Goal: Information Seeking & Learning: Learn about a topic

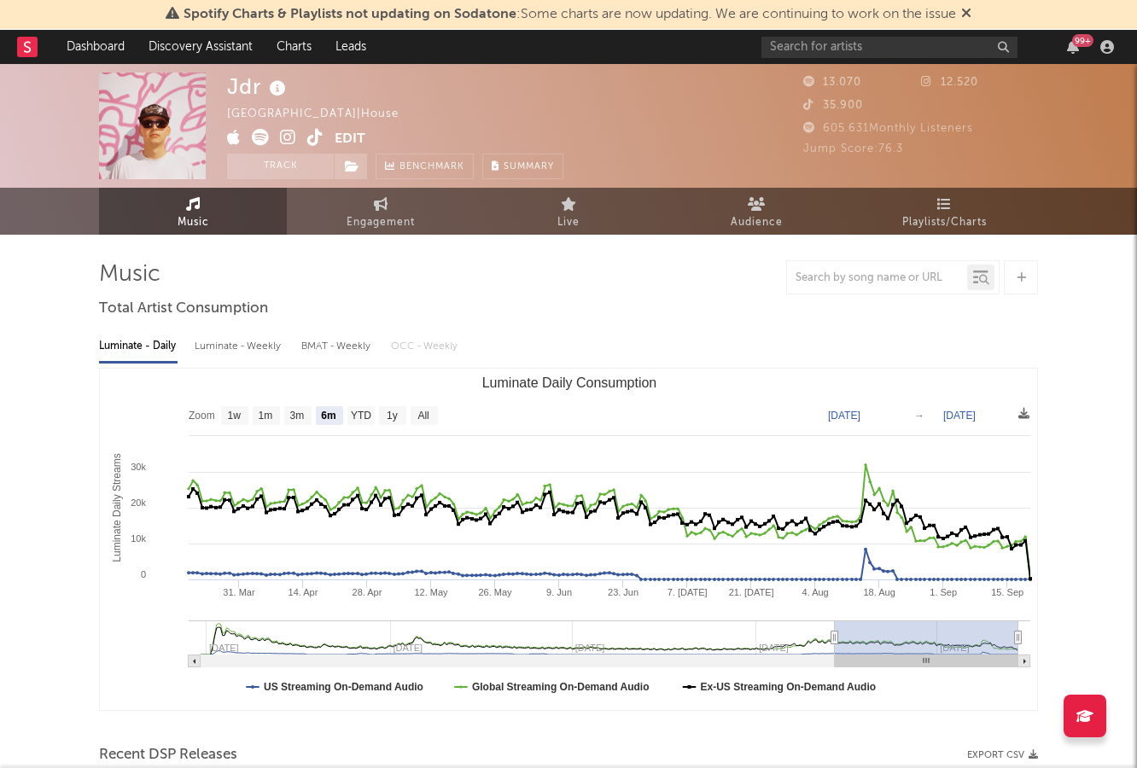
select select "6m"
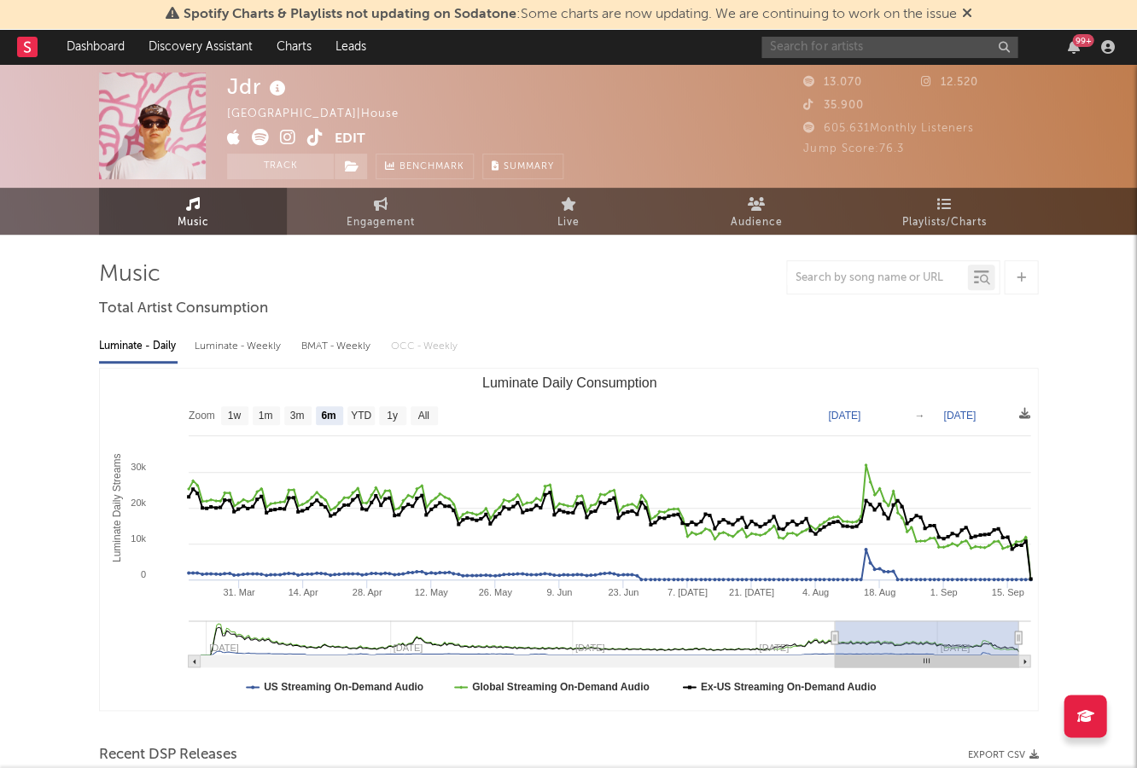
click at [904, 39] on input "text" at bounding box center [889, 47] width 256 height 21
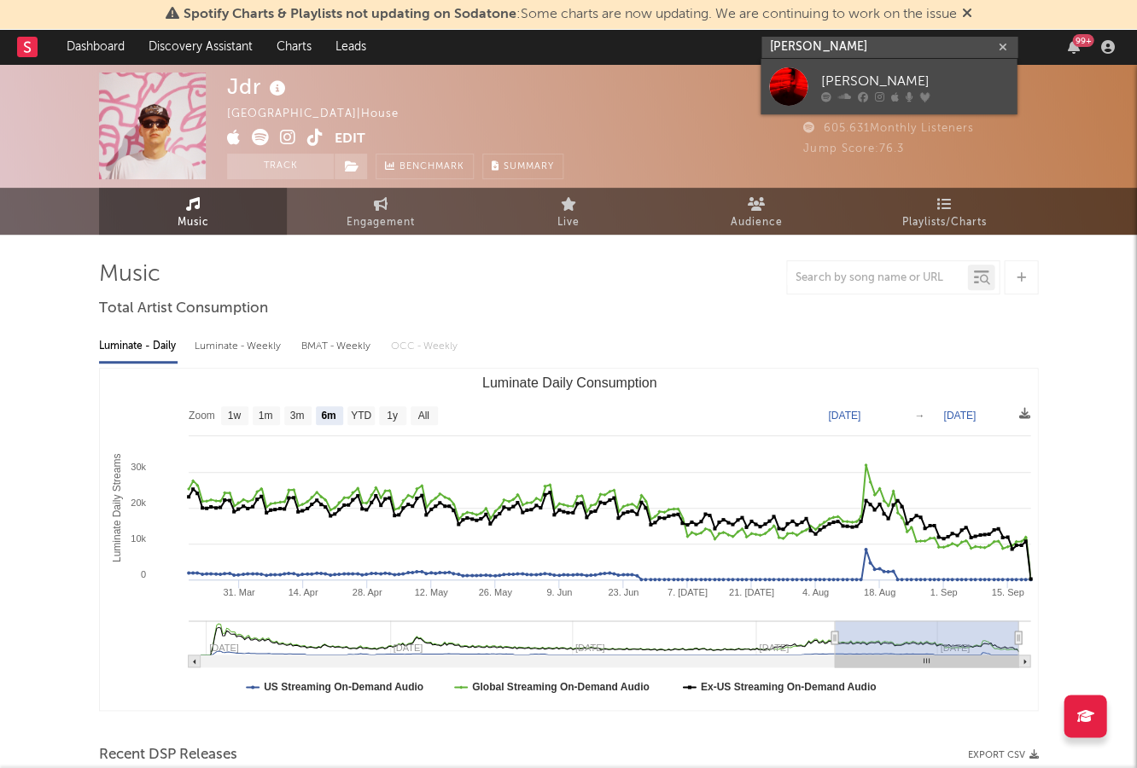
type input "[PERSON_NAME]"
click at [885, 61] on link "[PERSON_NAME]" at bounding box center [889, 86] width 256 height 55
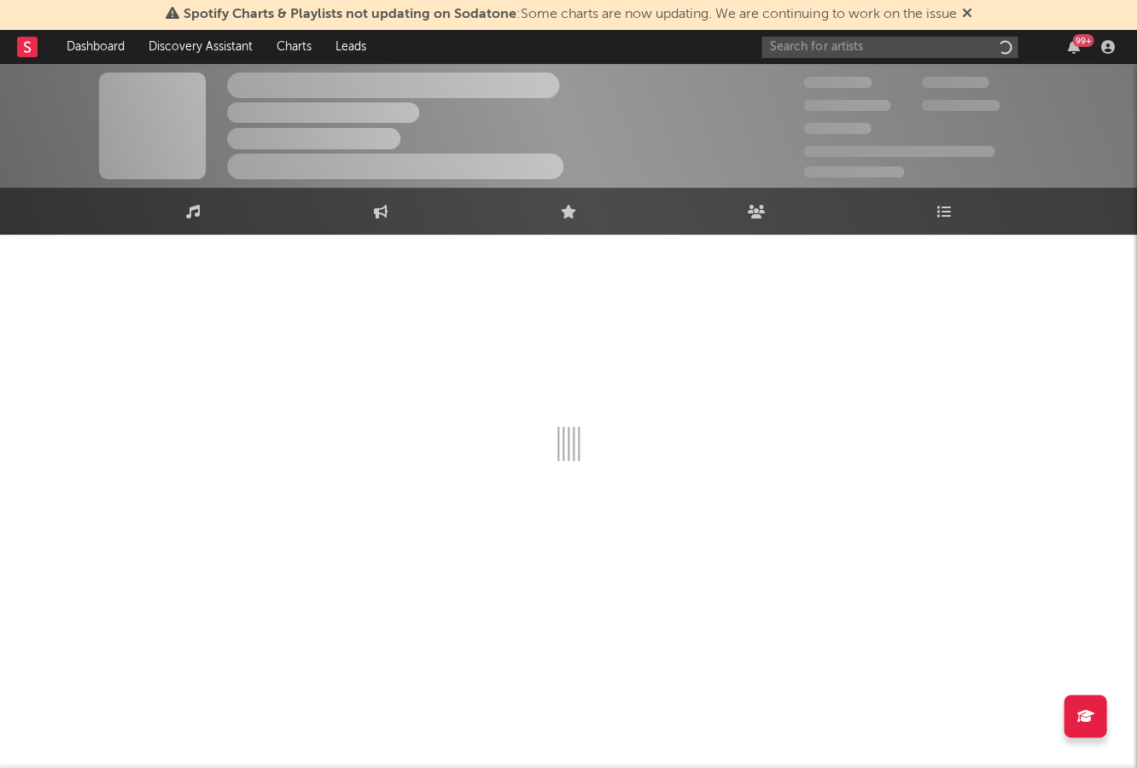
scroll to position [3, 0]
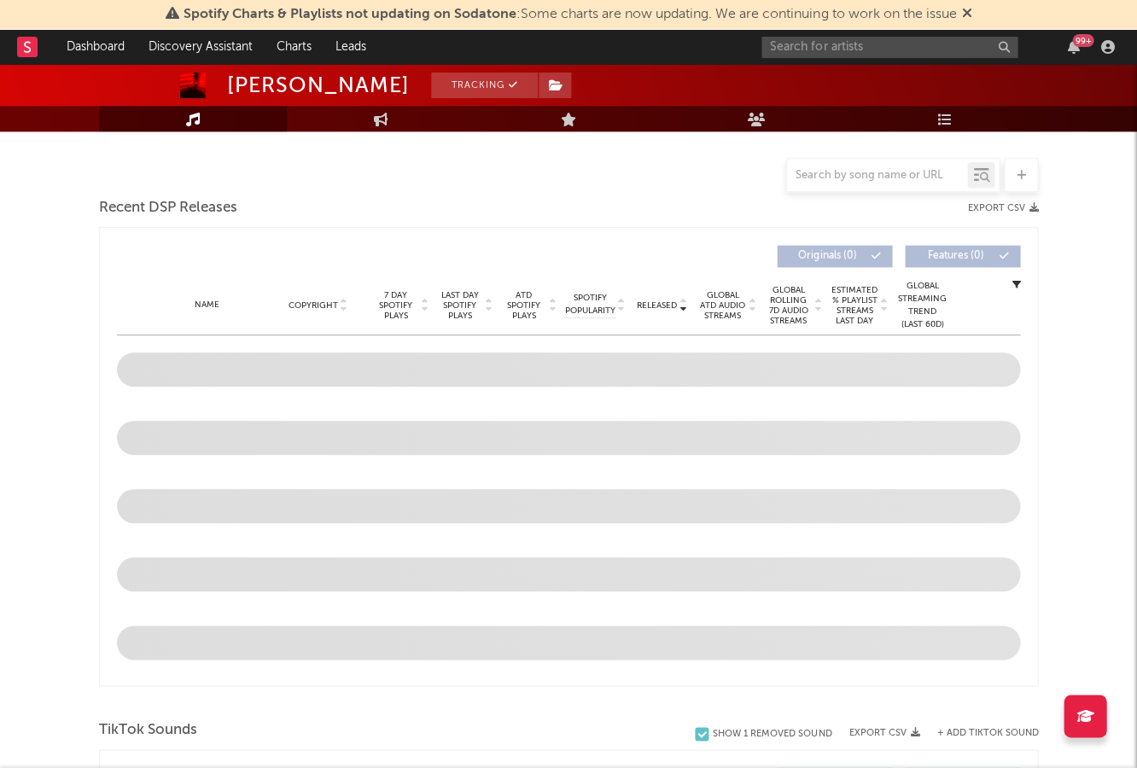
select select "6m"
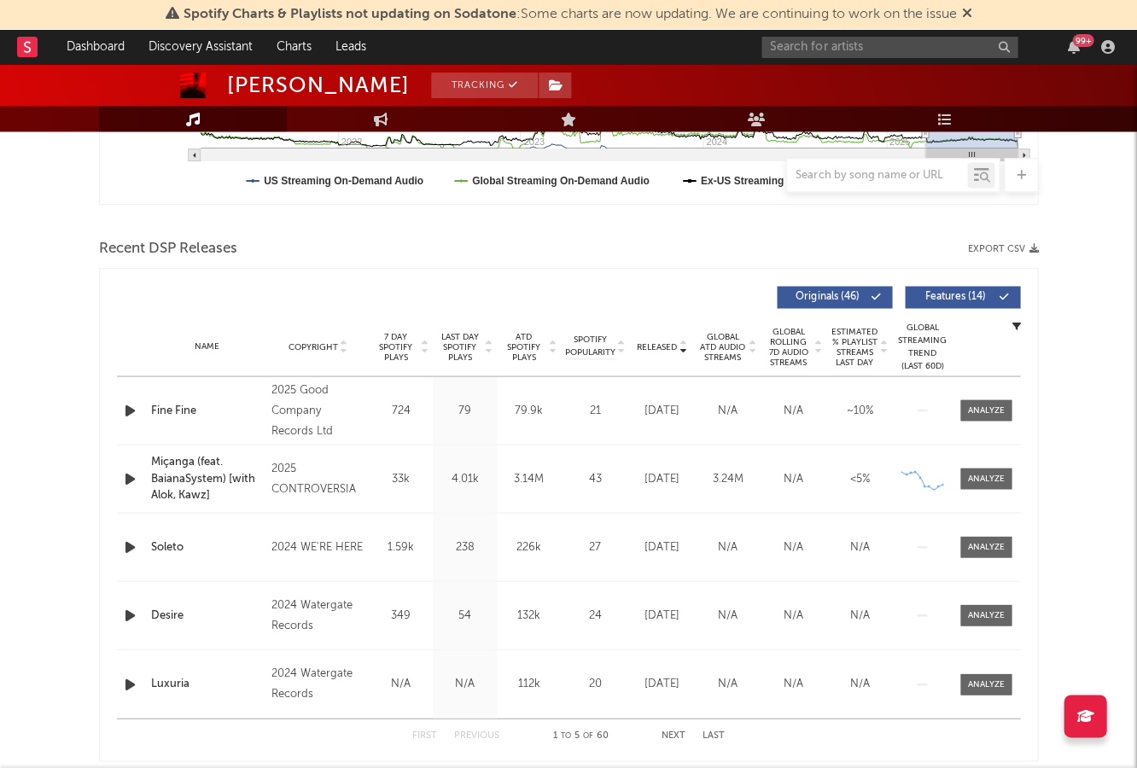
scroll to position [506, 0]
click at [989, 474] on div at bounding box center [986, 478] width 37 height 13
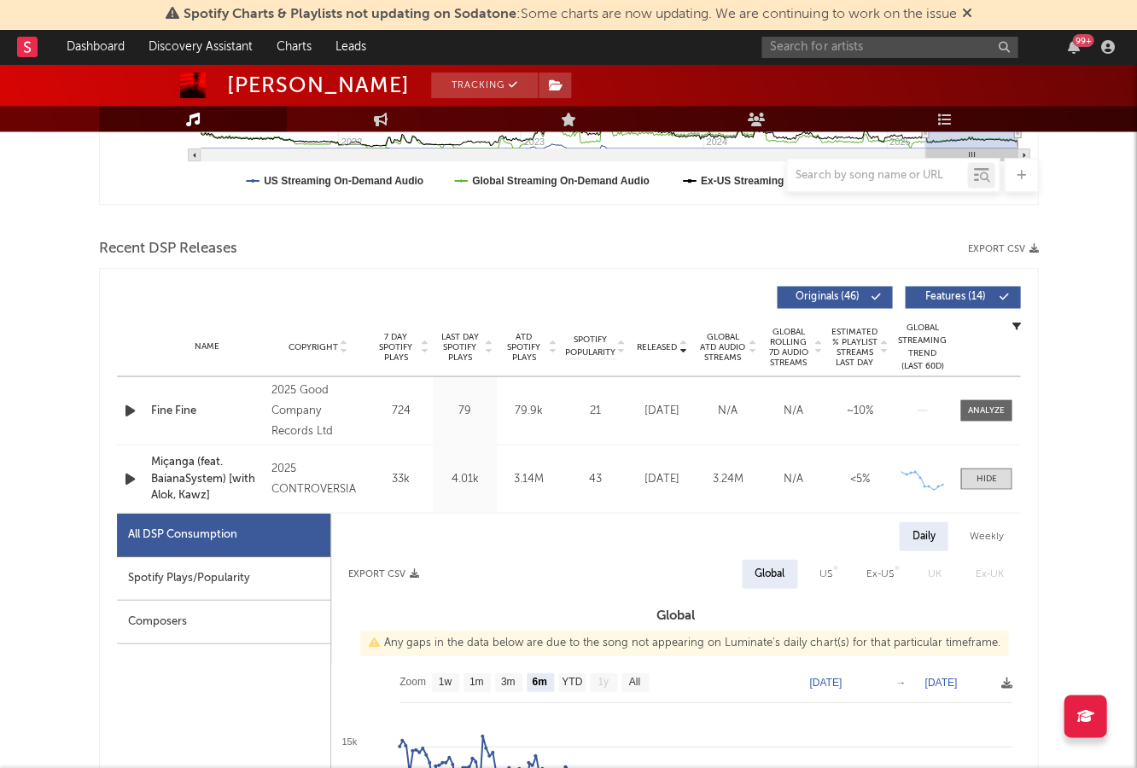
drag, startPoint x: 208, startPoint y: 560, endPoint x: 189, endPoint y: 541, distance: 26.6
click at [208, 560] on div "Spotify Plays/Popularity" at bounding box center [223, 579] width 213 height 44
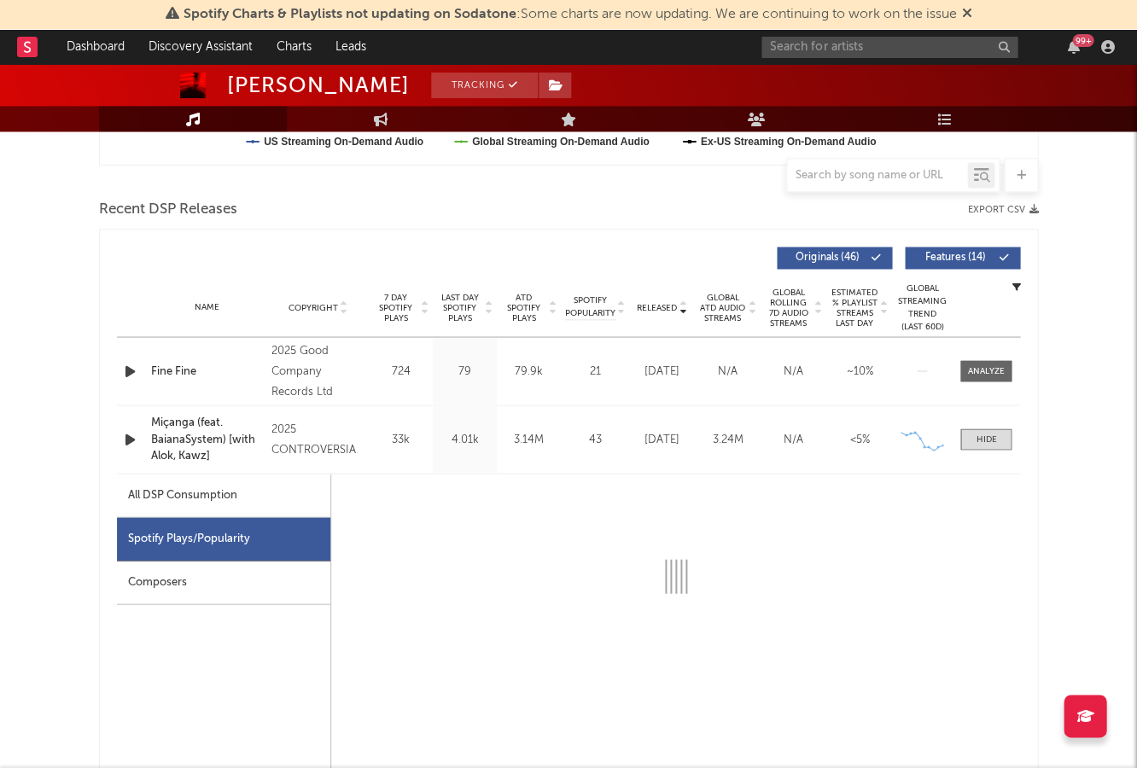
scroll to position [785, 0]
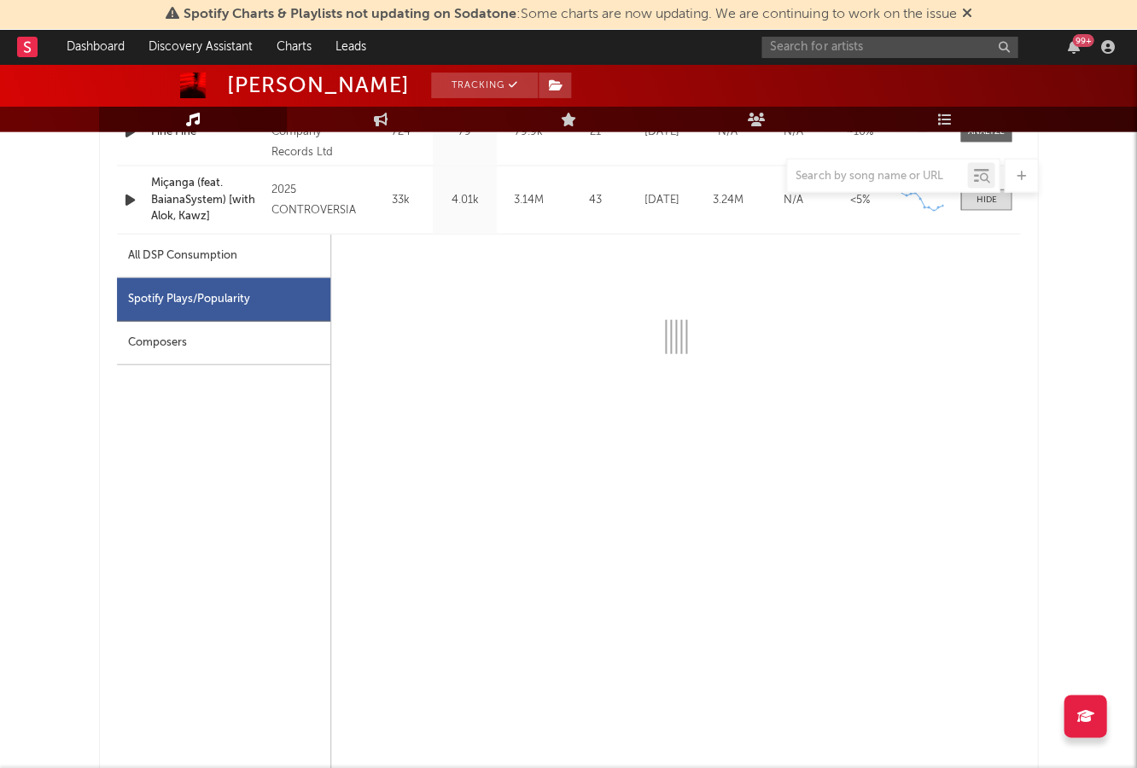
select select "6m"
select select "1w"
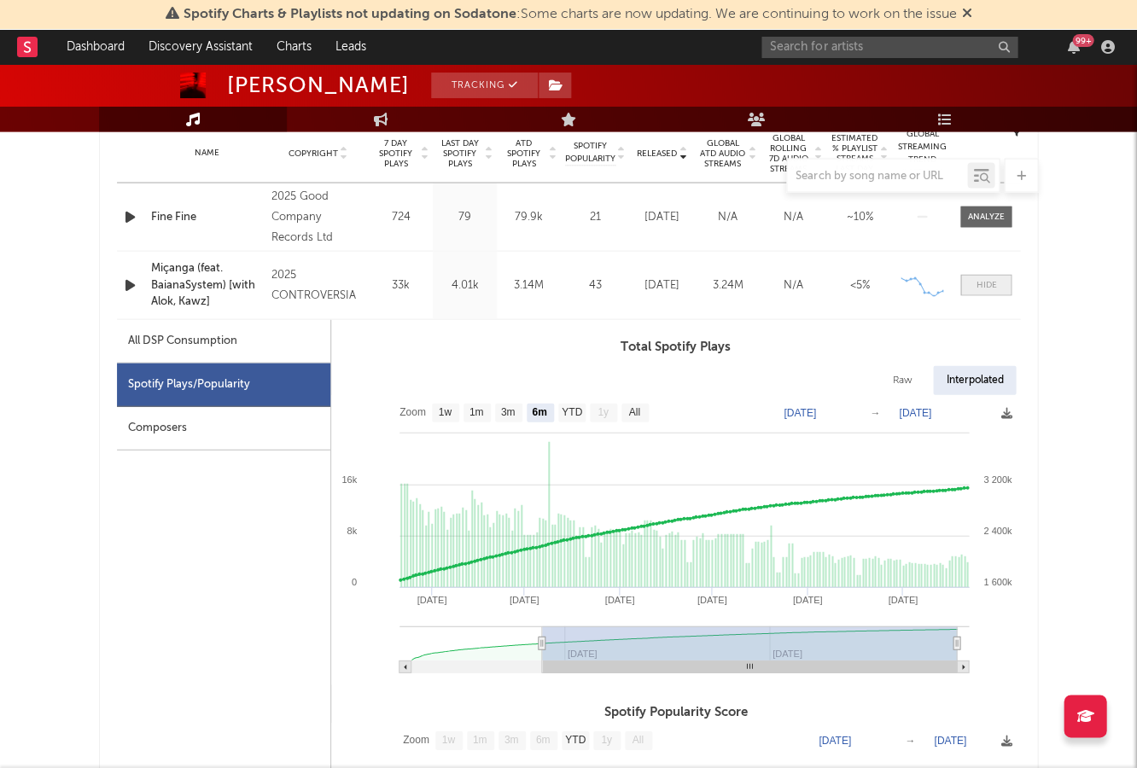
scroll to position [700, 0]
click at [981, 283] on div at bounding box center [986, 284] width 20 height 13
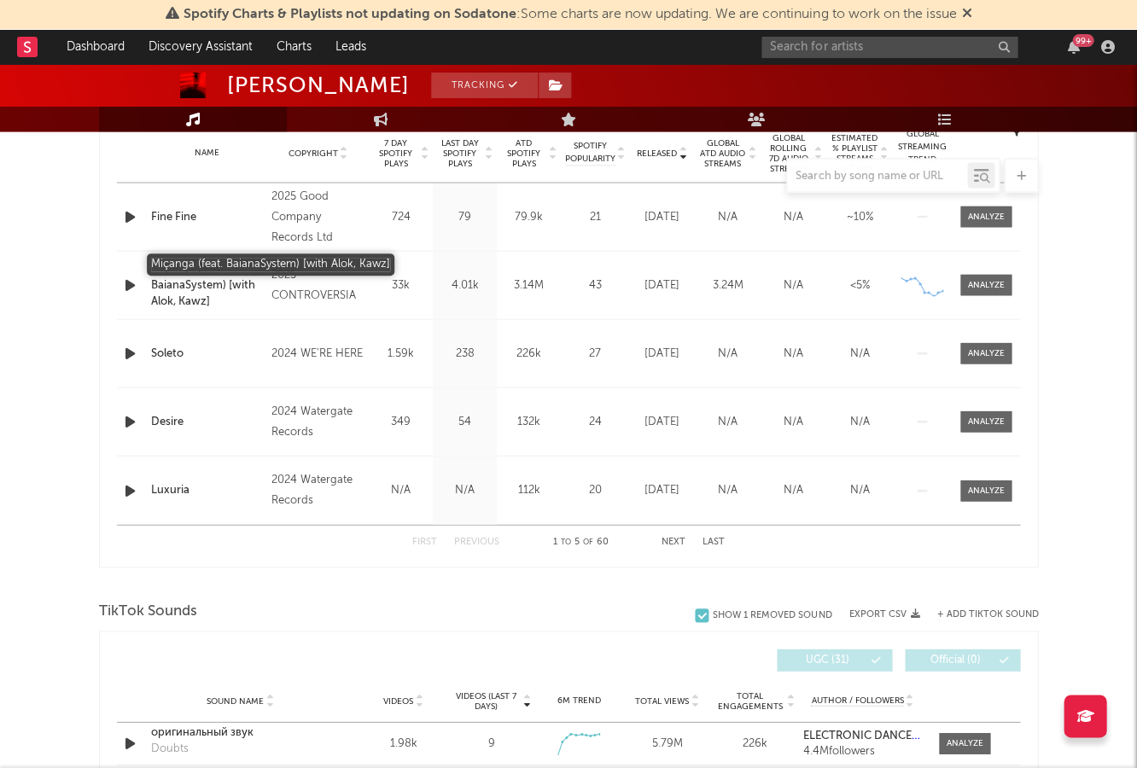
click at [181, 265] on div "Miçanga (feat. BaianaSystem) [with Alok, Kawz]" at bounding box center [207, 284] width 112 height 50
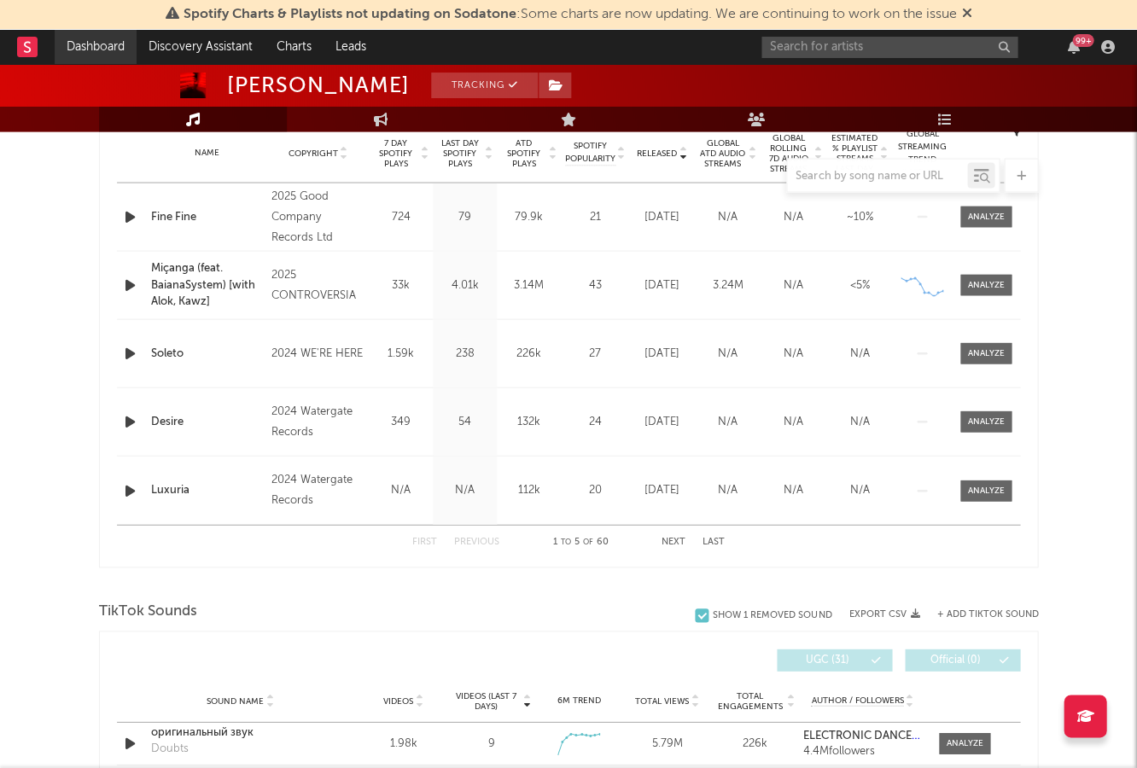
click at [109, 34] on link "Dashboard" at bounding box center [96, 47] width 82 height 34
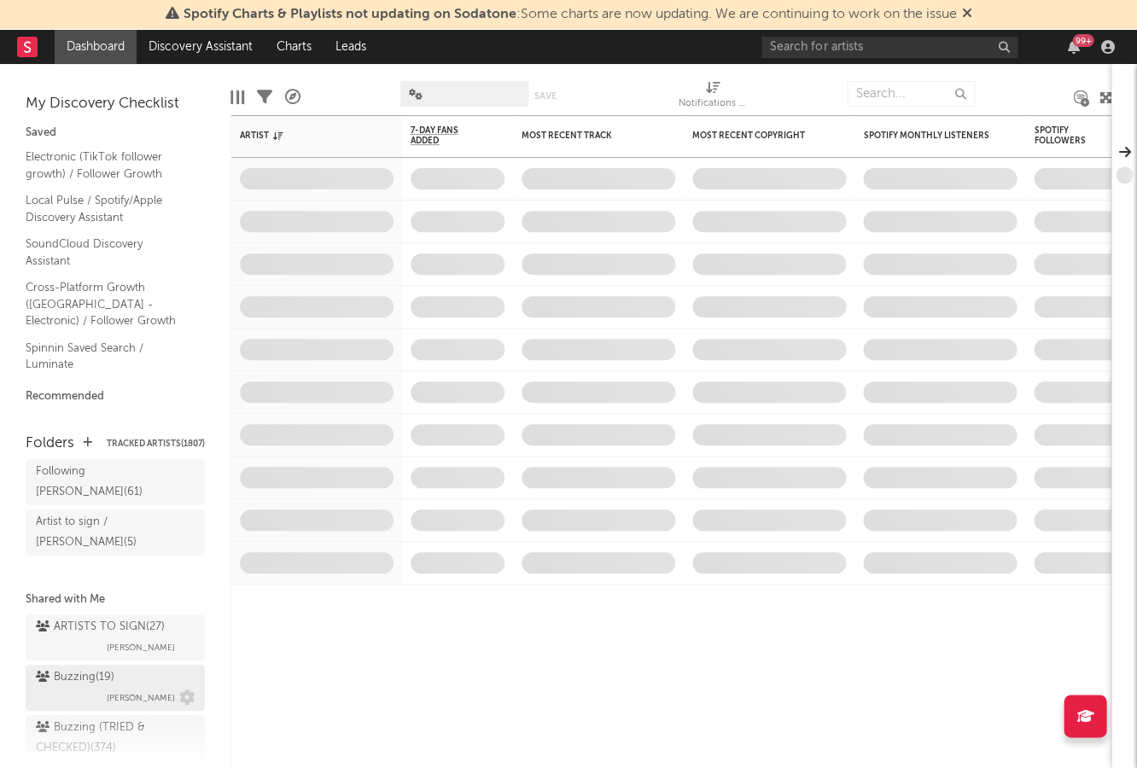
scroll to position [69, 0]
click at [81, 661] on div "Buzzing ( 19 )" at bounding box center [75, 671] width 79 height 20
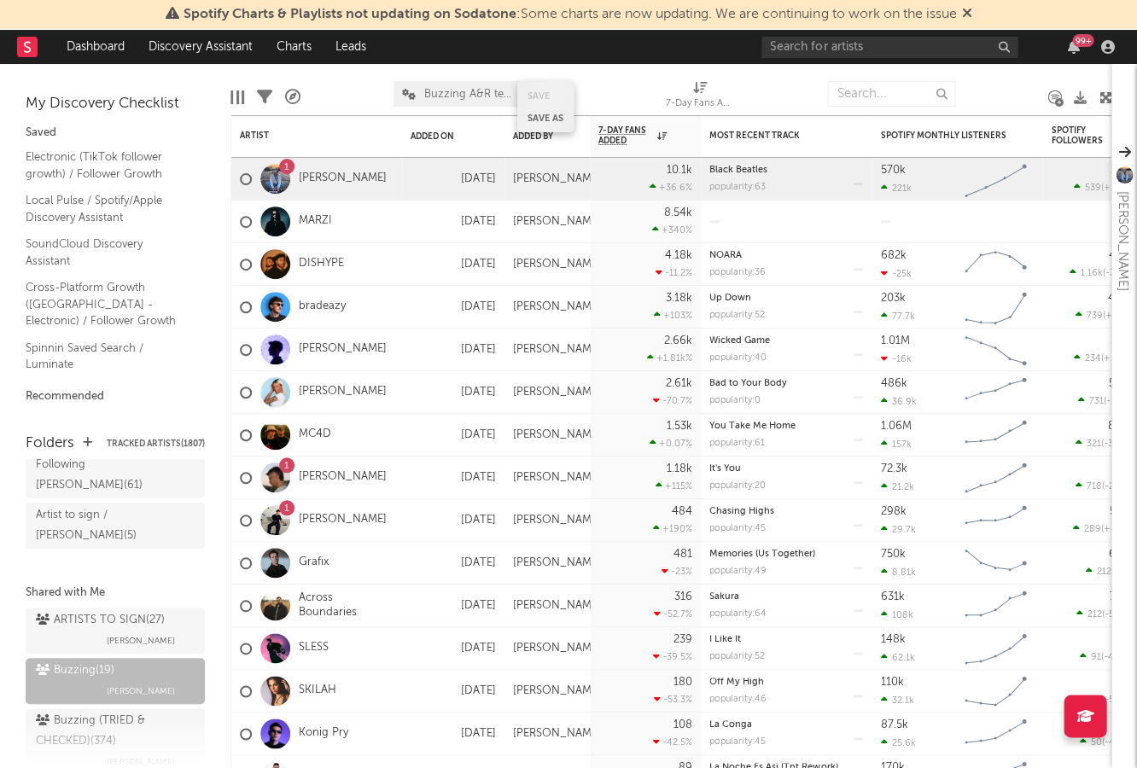
click at [549, 127] on div "Save Save as" at bounding box center [545, 106] width 56 height 51
click at [534, 175] on div "[PERSON_NAME]" at bounding box center [557, 179] width 88 height 14
click at [534, 132] on div "Added By" at bounding box center [534, 136] width 43 height 10
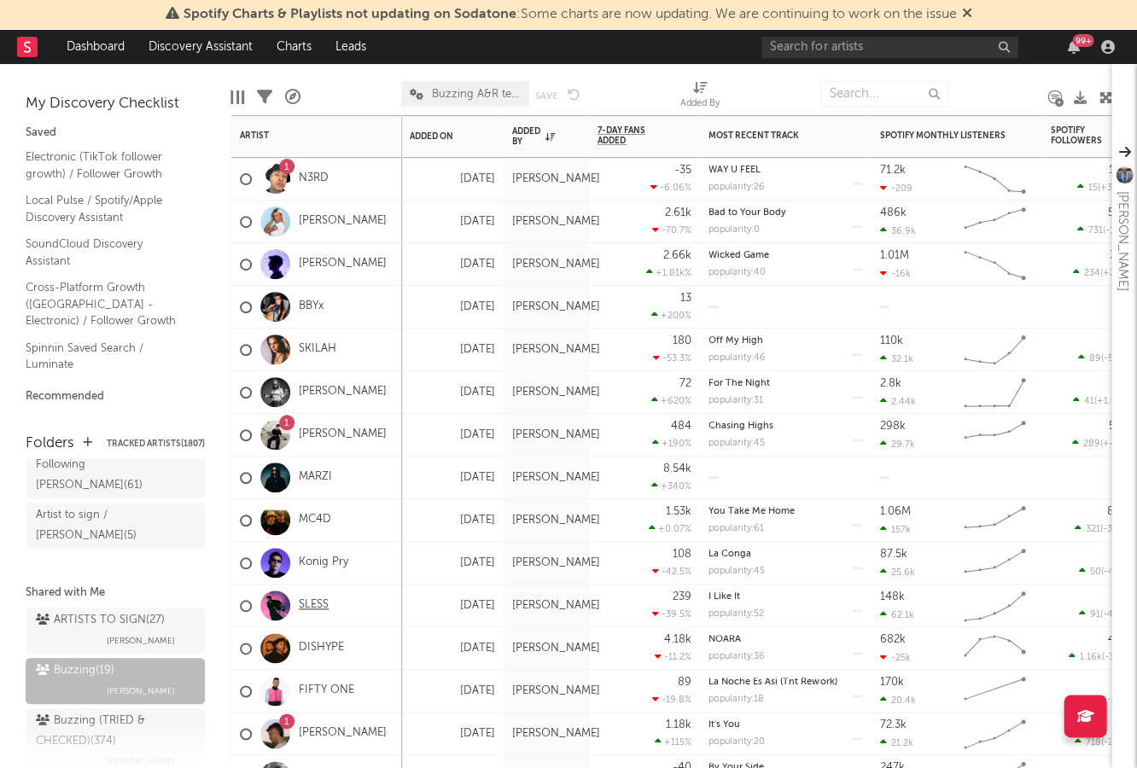
click at [325, 605] on link "SLESS" at bounding box center [314, 605] width 30 height 15
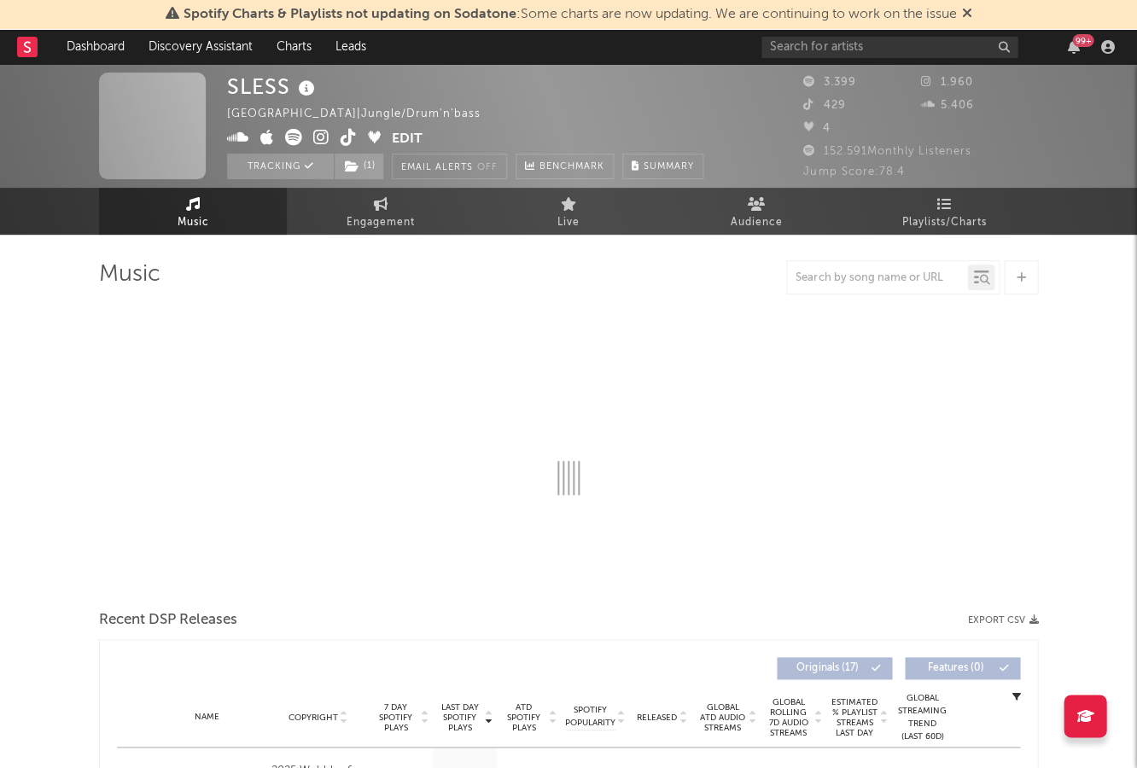
select select "1w"
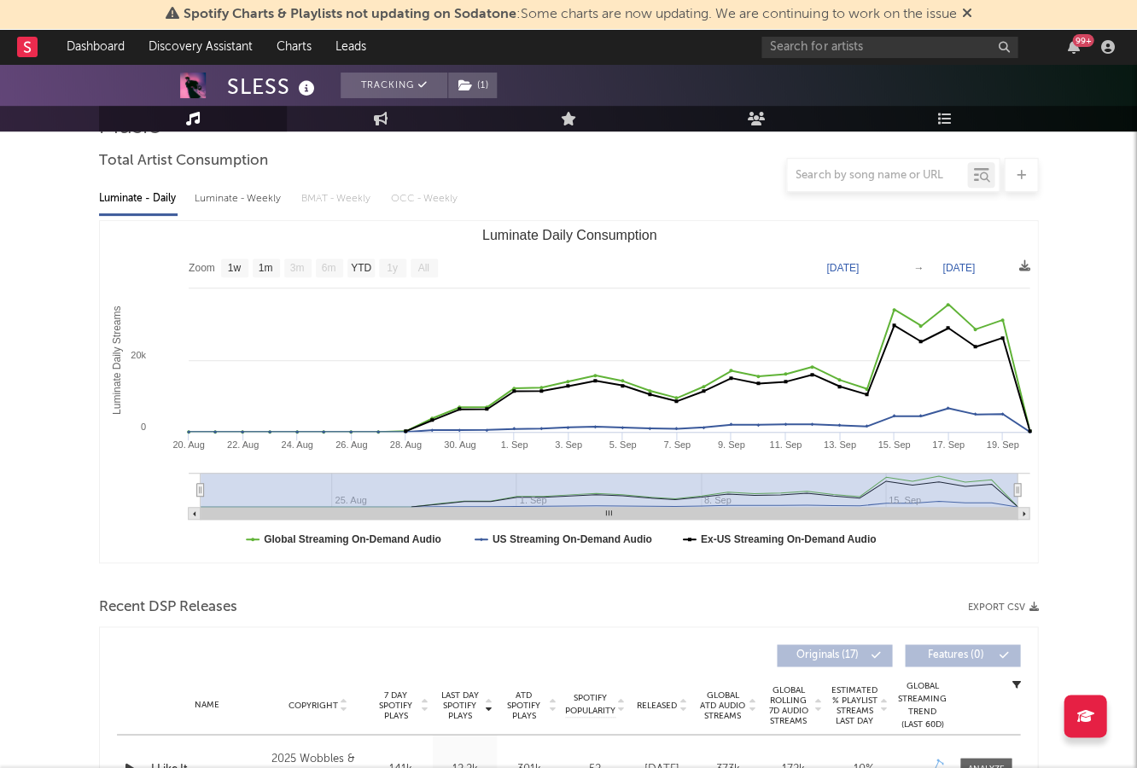
scroll to position [395, 0]
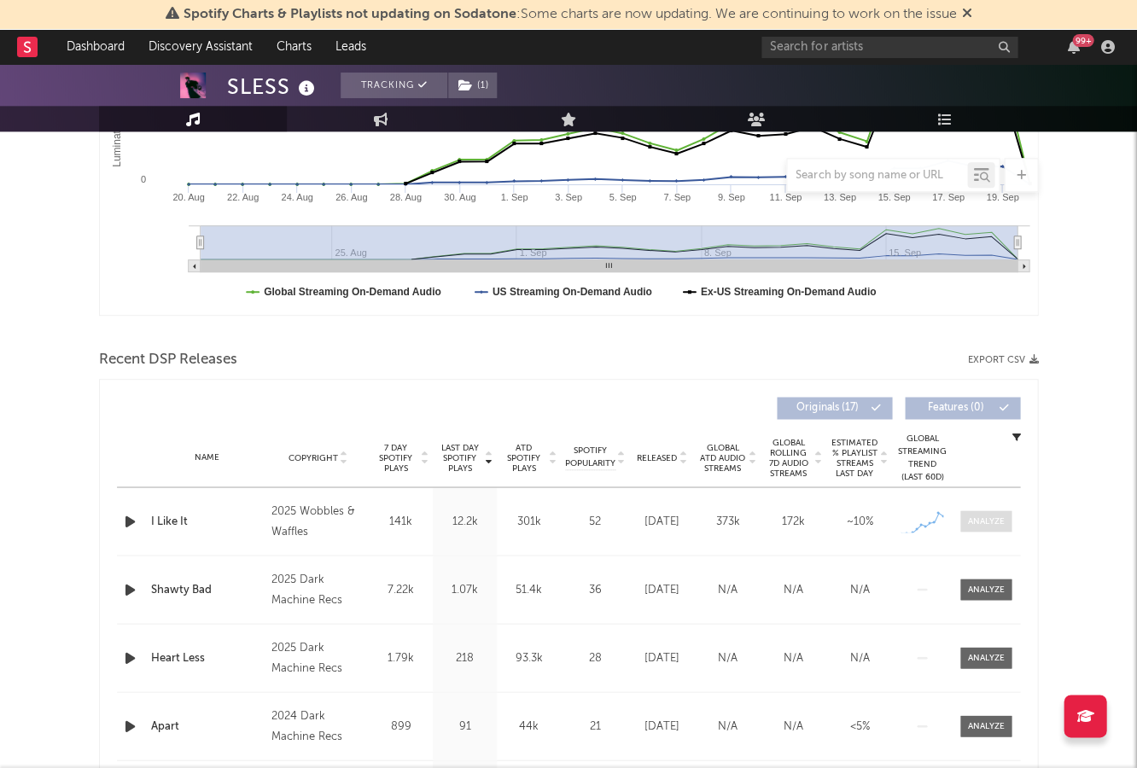
click at [981, 518] on div at bounding box center [986, 521] width 37 height 13
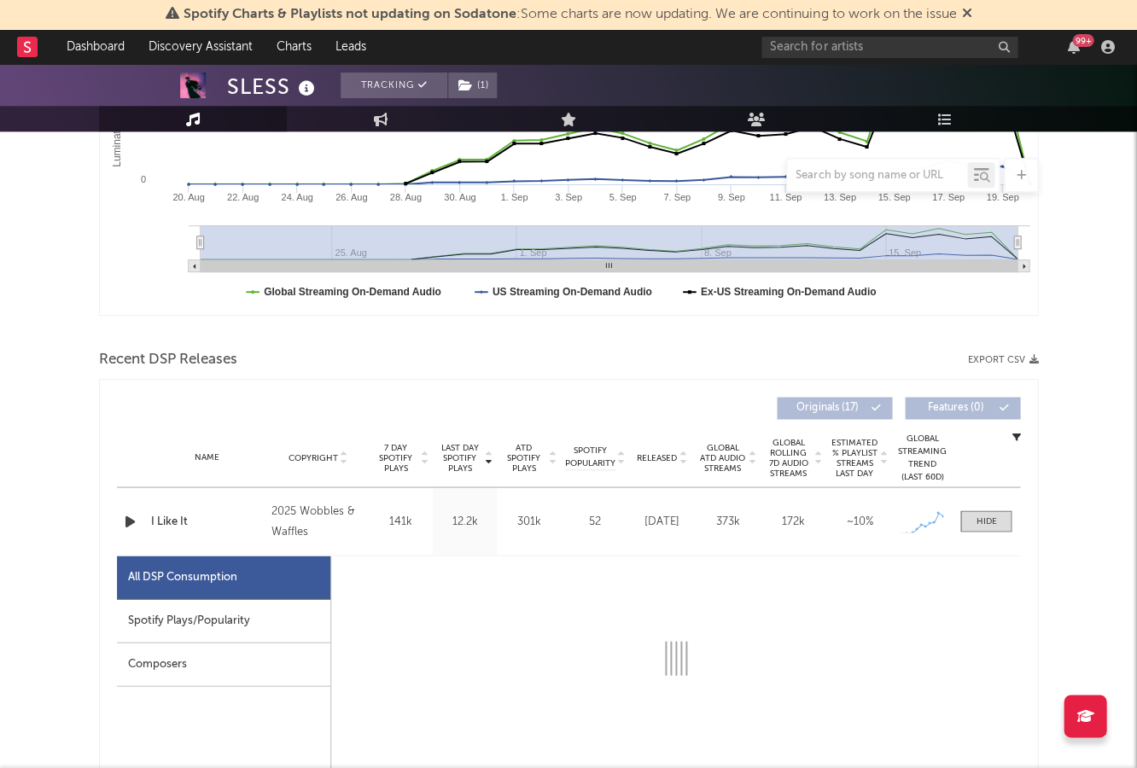
click at [295, 620] on div "Spotify Plays/Popularity" at bounding box center [223, 621] width 213 height 44
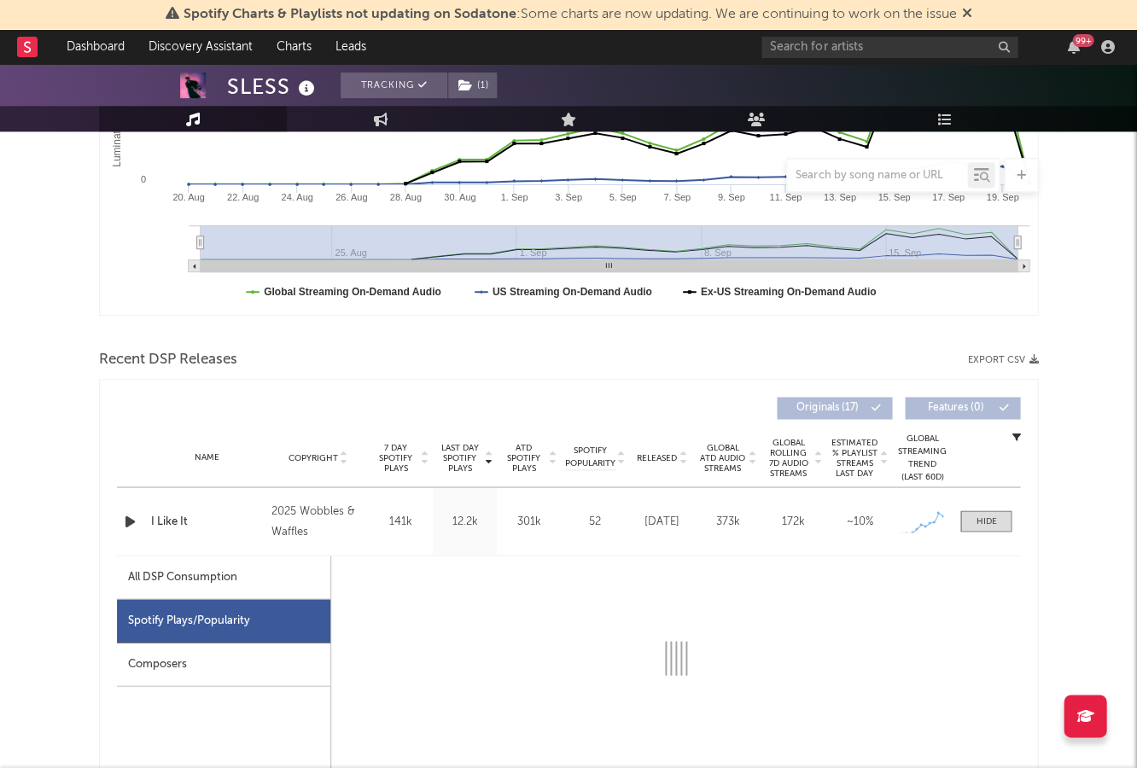
select select "1w"
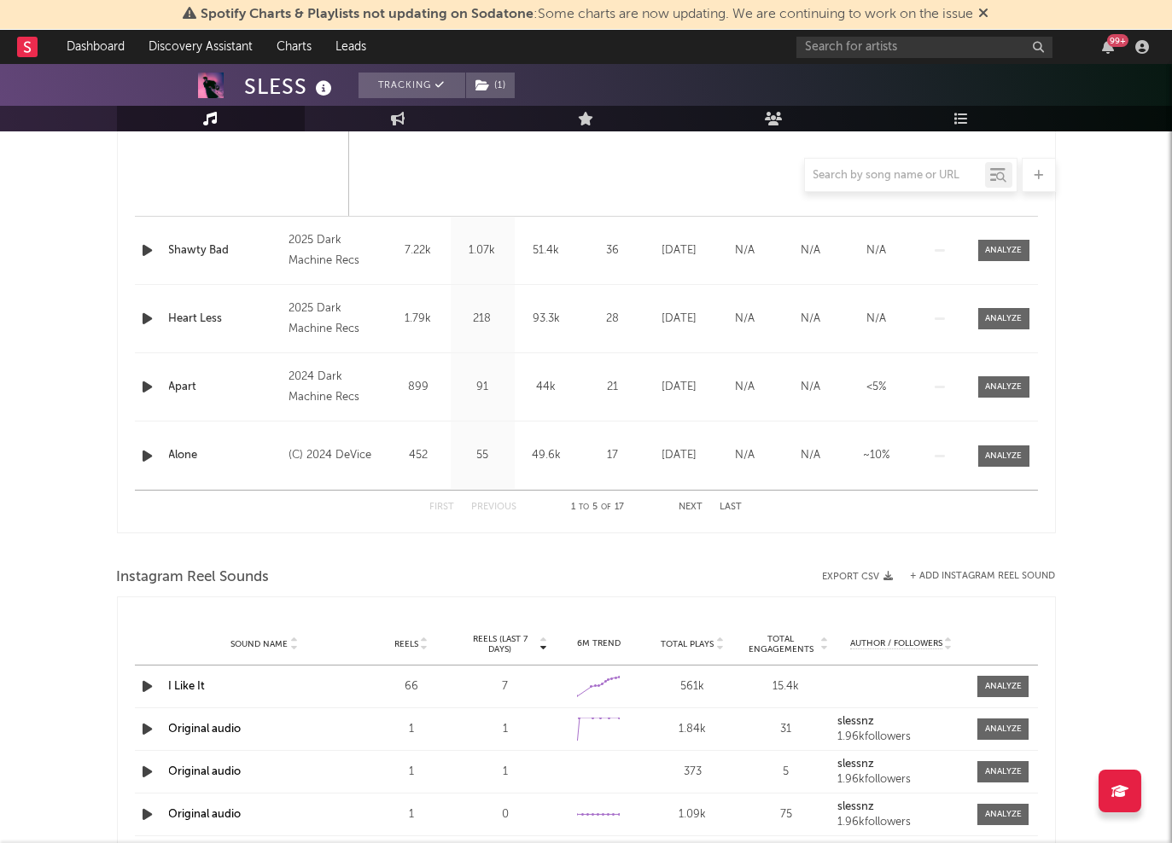
scroll to position [1746, 0]
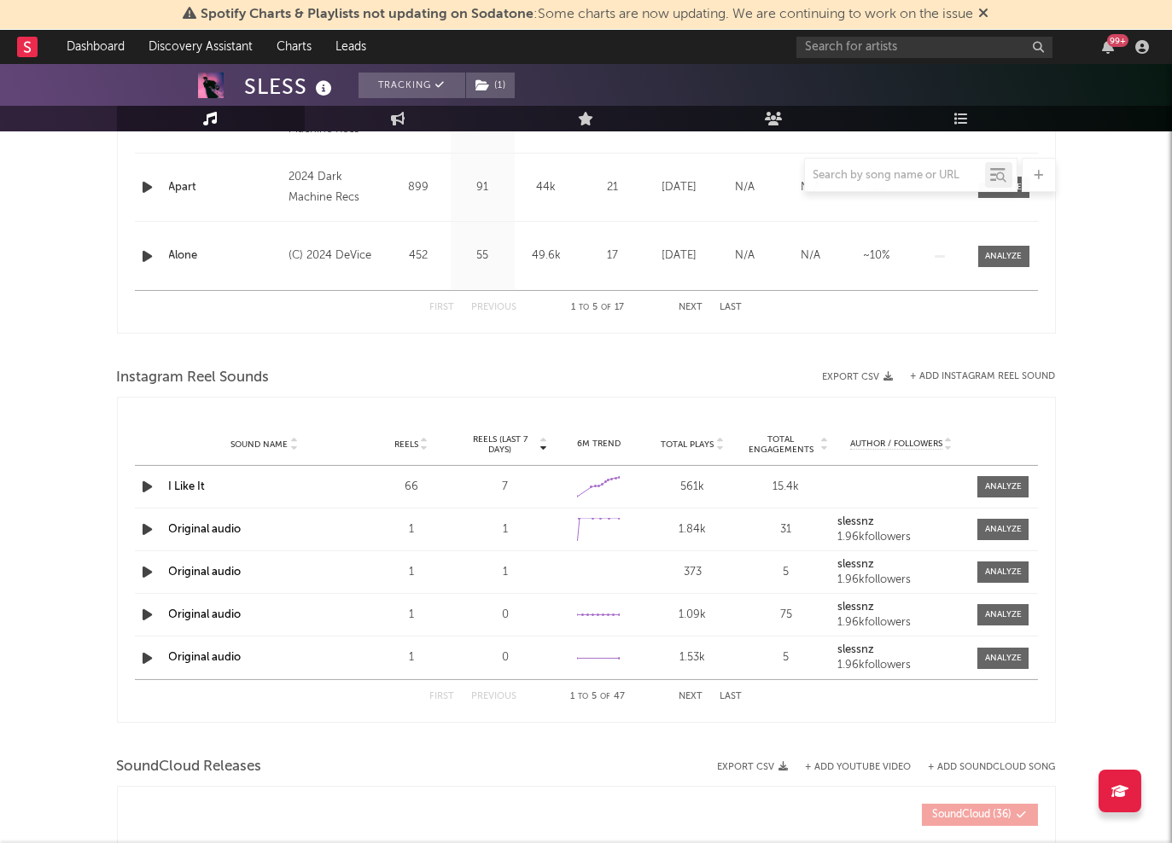
click at [189, 484] on link "I Like It" at bounding box center [187, 486] width 37 height 11
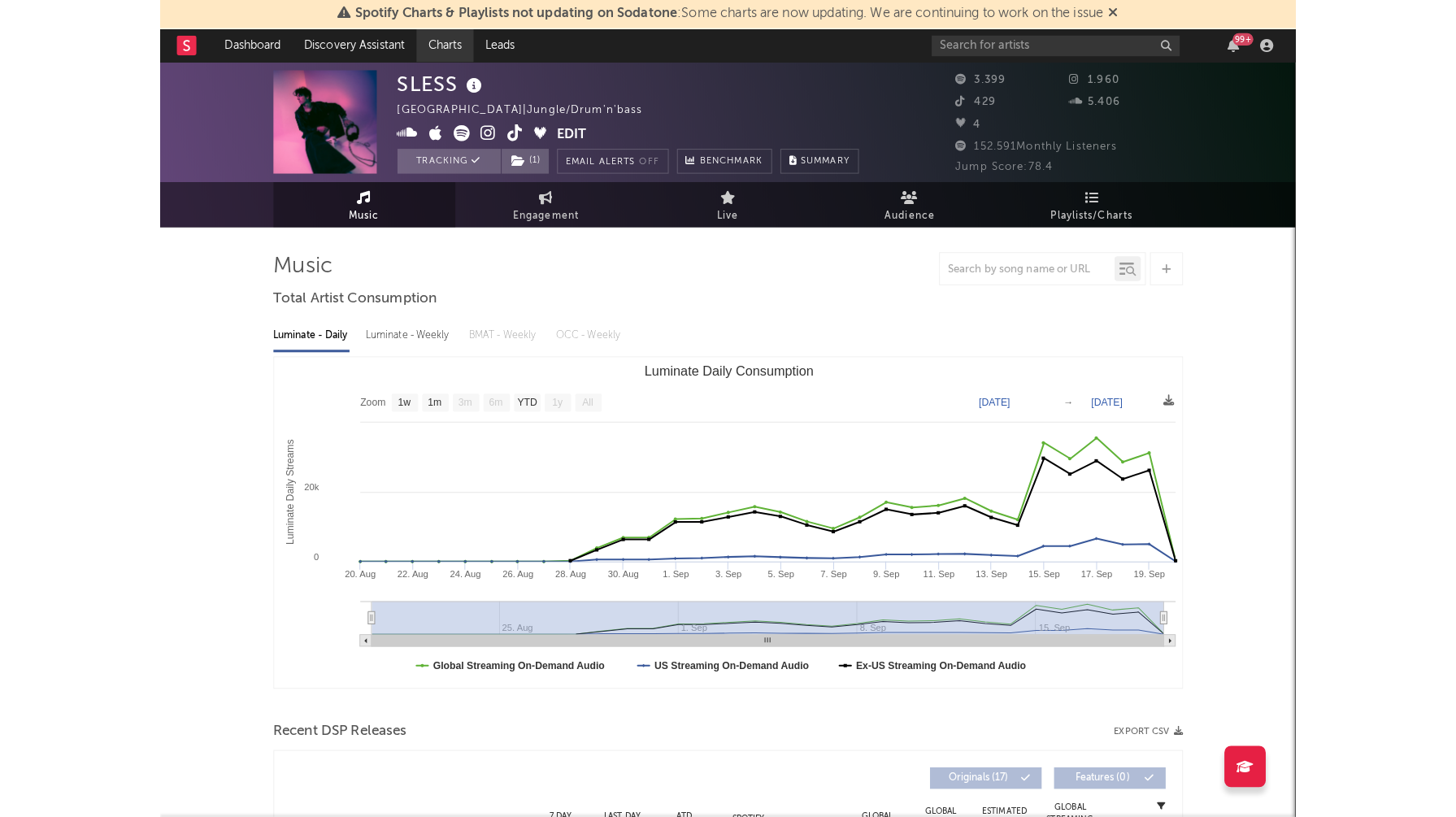
scroll to position [0, 0]
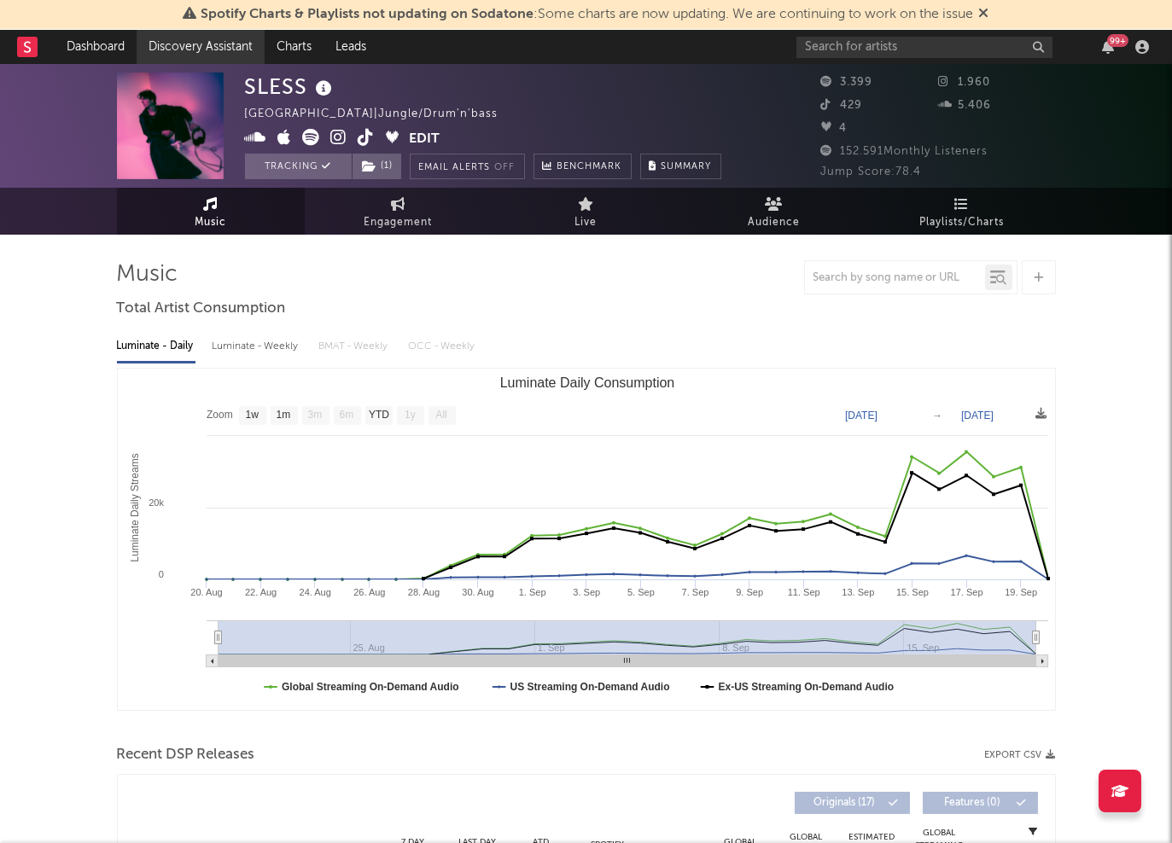
click at [185, 49] on link "Discovery Assistant" at bounding box center [201, 47] width 128 height 34
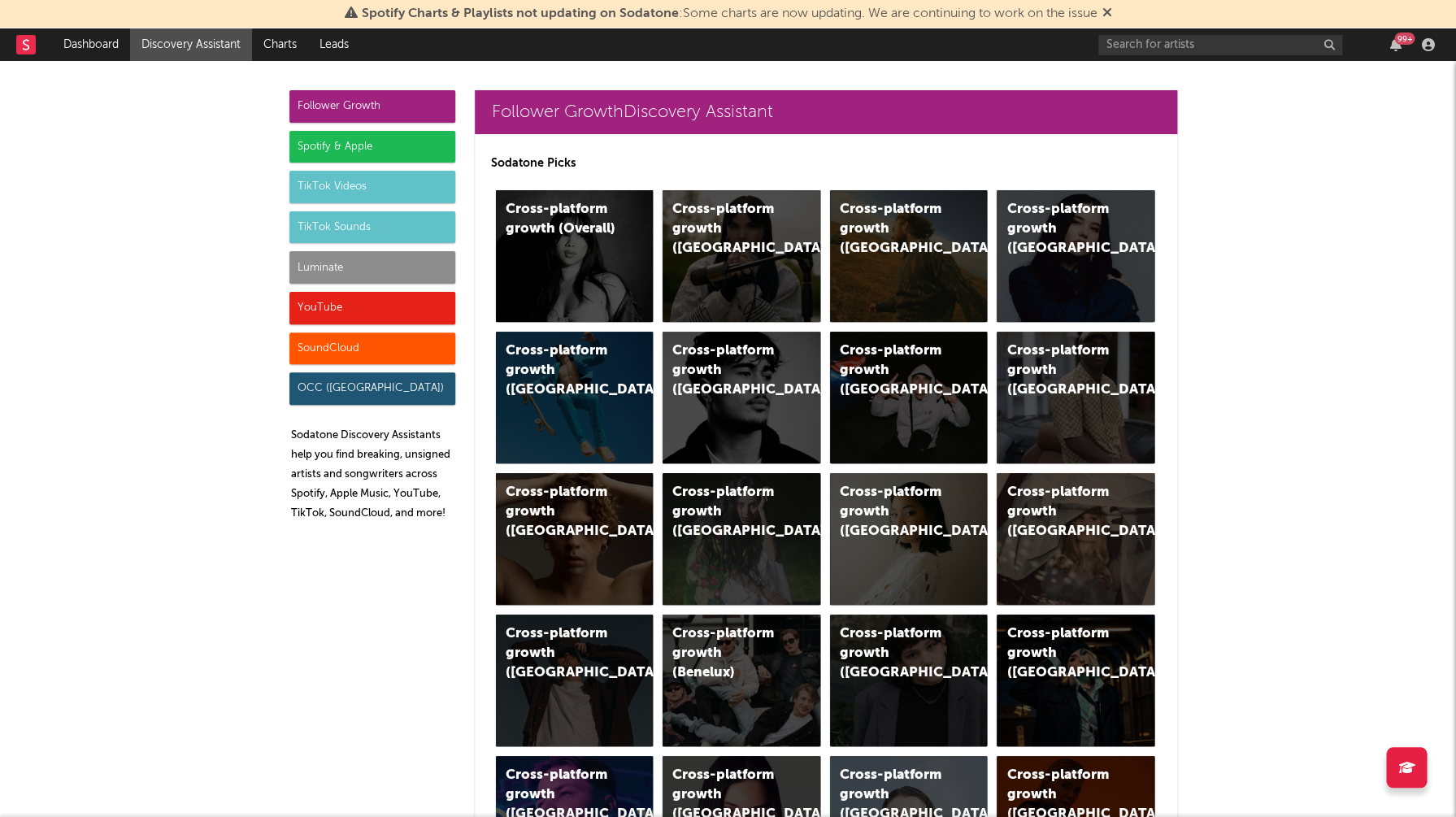
click at [369, 344] on div "SoundCloud" at bounding box center [372, 349] width 166 height 32
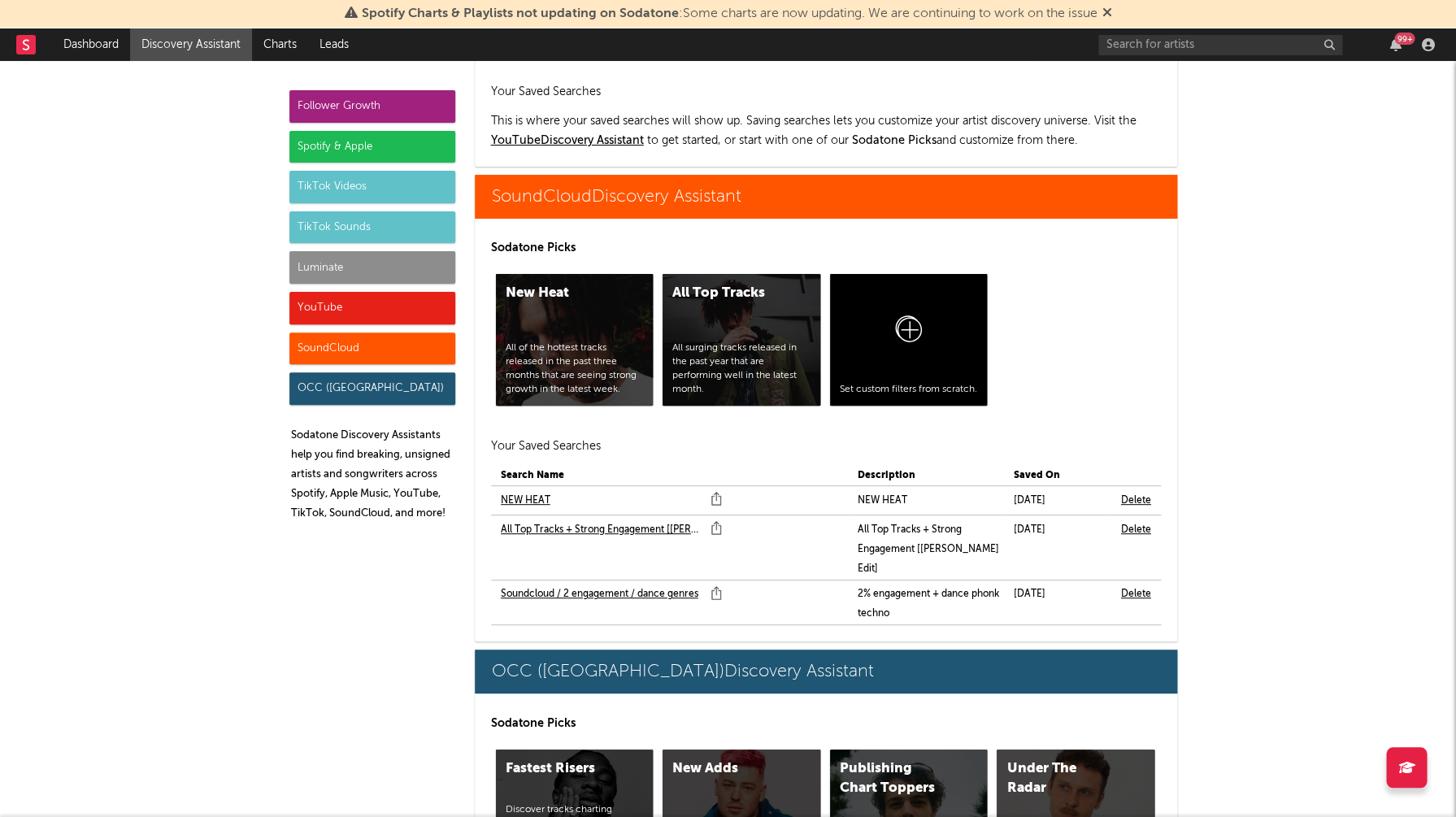
scroll to position [11092, 0]
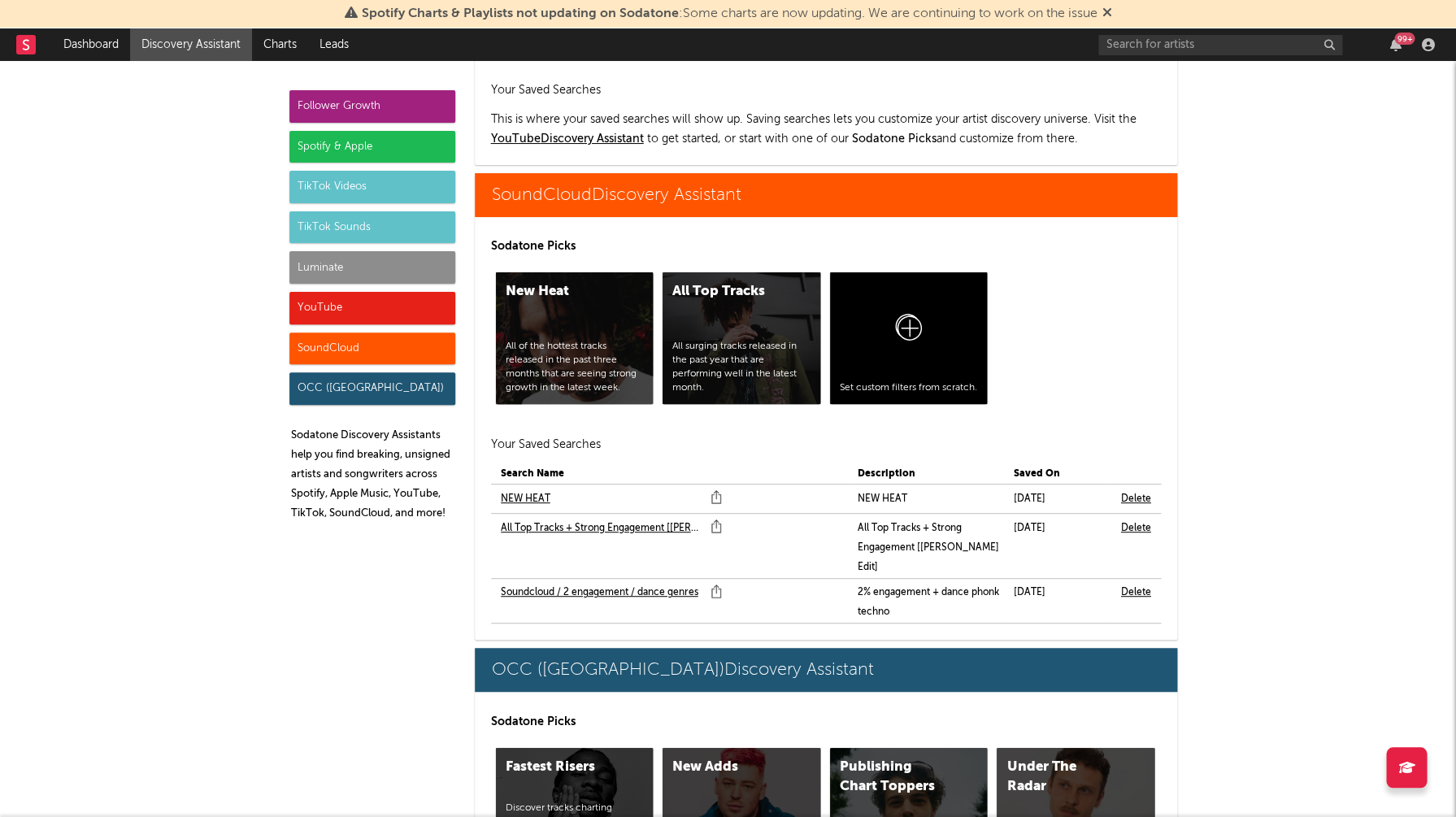
click at [566, 583] on link "Soundcloud / 2 engagement / dance genres" at bounding box center [599, 592] width 197 height 19
click at [558, 519] on link "All Top Tracks + Strong Engagement [[PERSON_NAME] Edit]" at bounding box center [602, 528] width 202 height 19
